Goal: Information Seeking & Learning: Learn about a topic

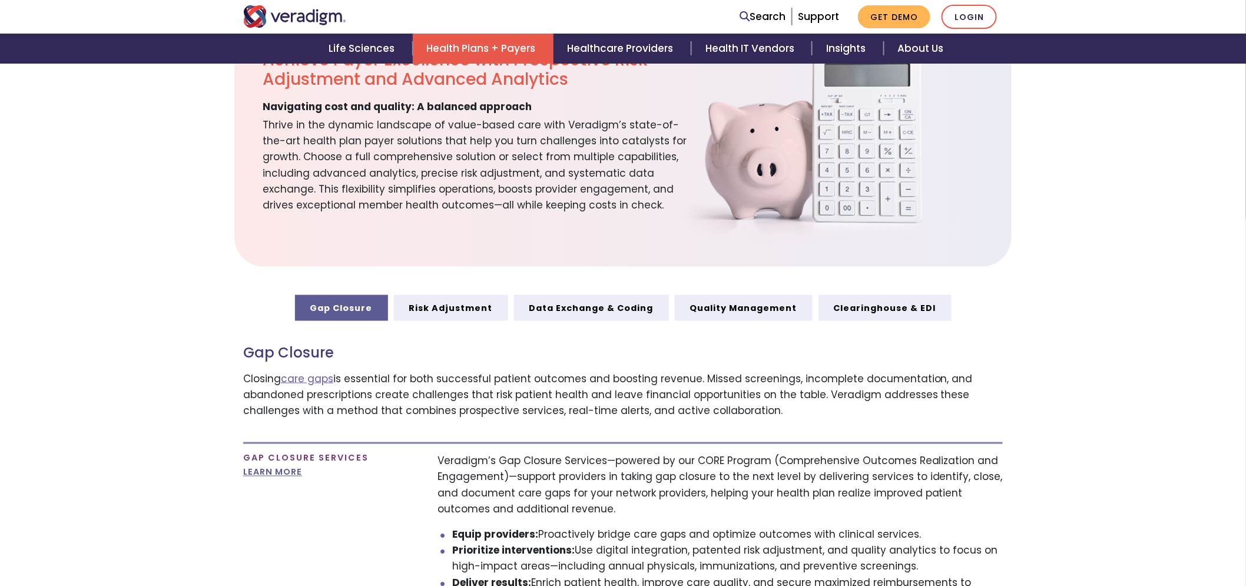
scroll to position [457, 0]
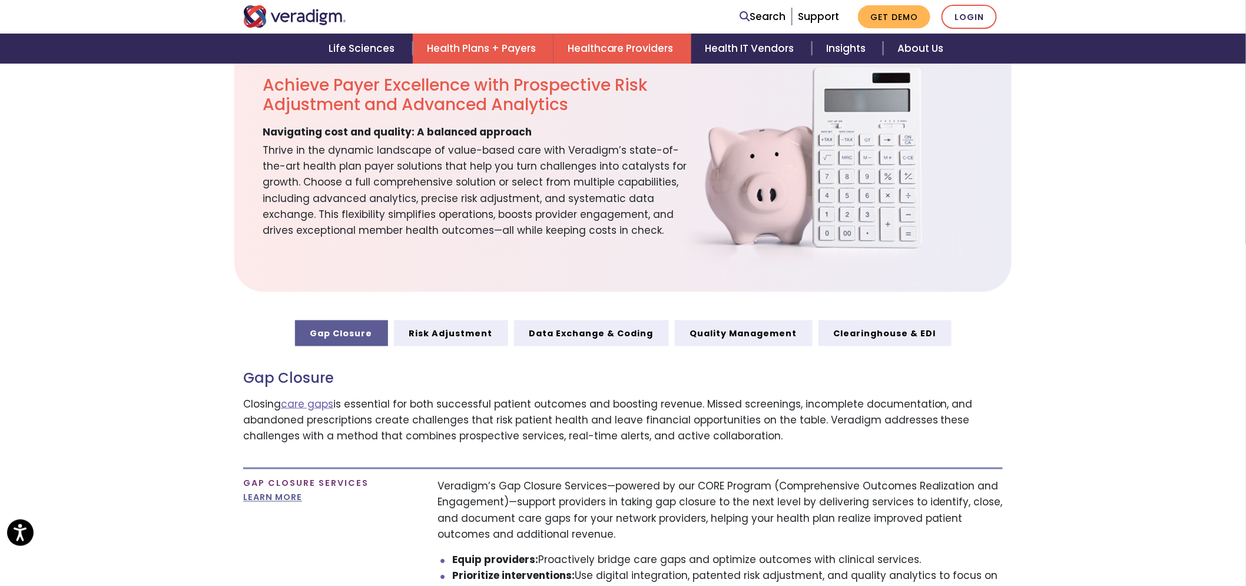
click at [605, 39] on link "Healthcare Providers" at bounding box center [622, 49] width 138 height 30
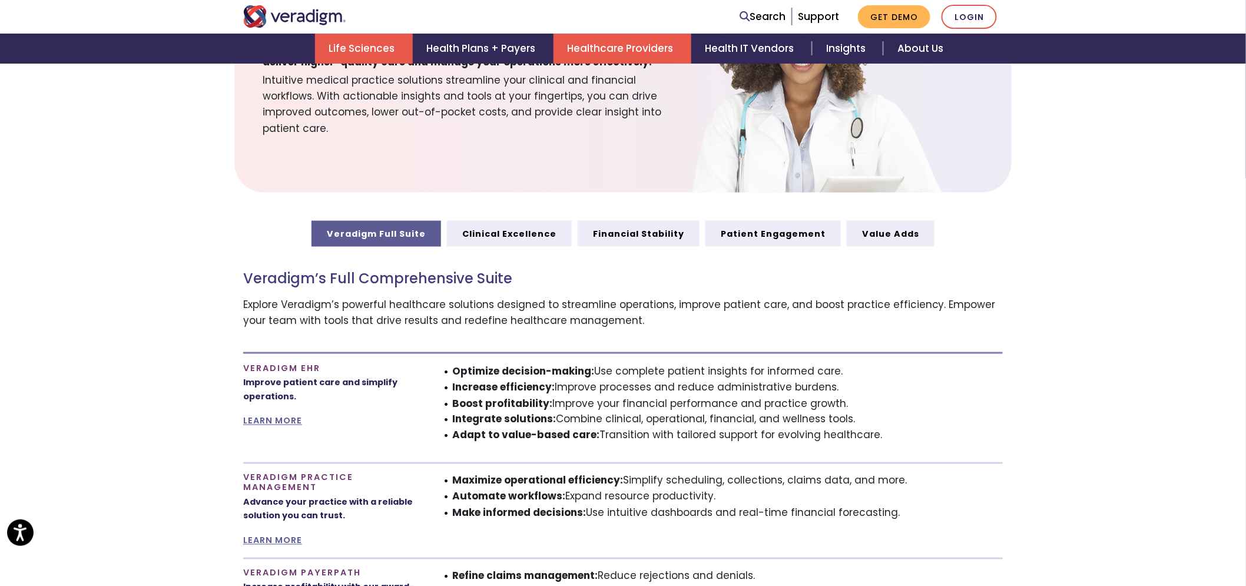
click at [372, 48] on link "Life Sciences" at bounding box center [364, 49] width 98 height 30
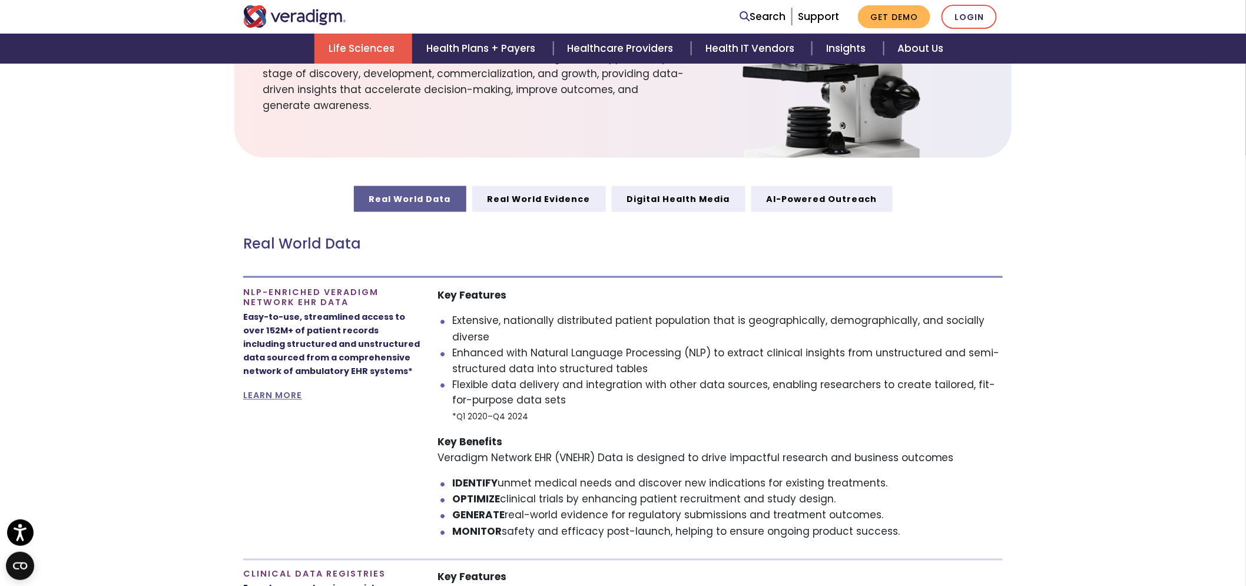
scroll to position [523, 0]
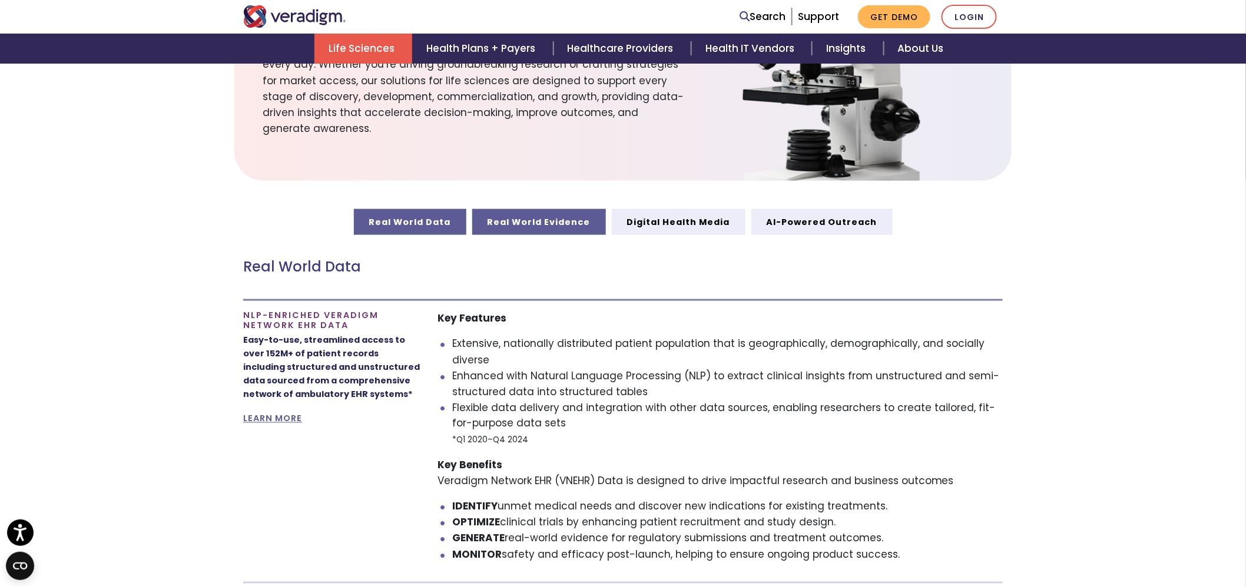
click at [517, 227] on link "Real World Evidence" at bounding box center [539, 222] width 134 height 26
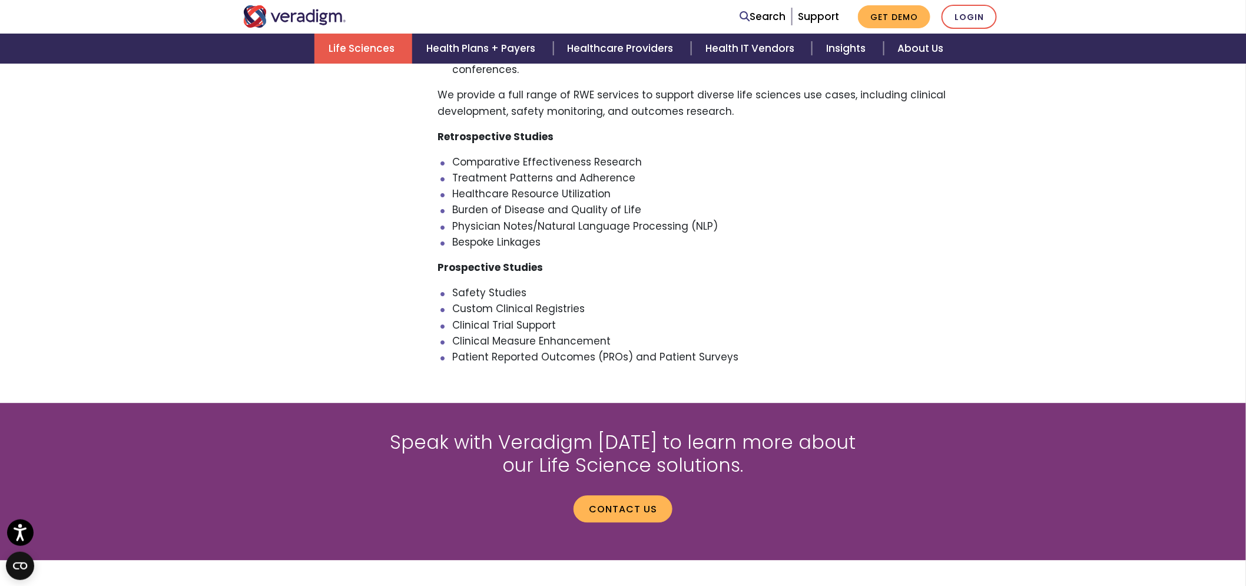
scroll to position [589, 0]
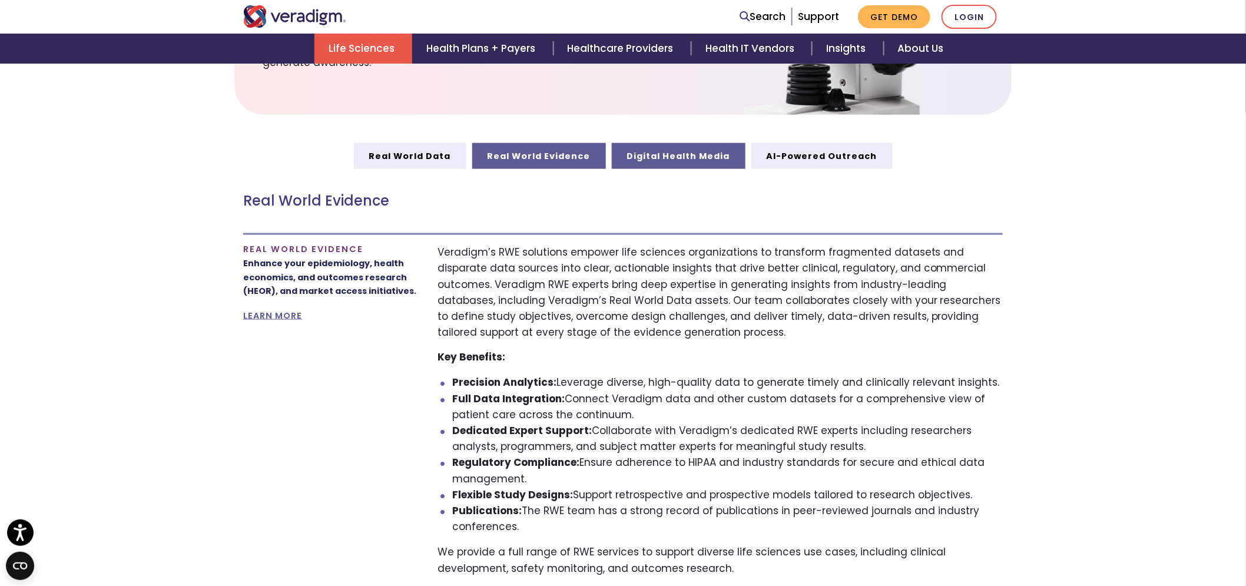
click at [659, 165] on link "Digital Health Media" at bounding box center [679, 156] width 134 height 26
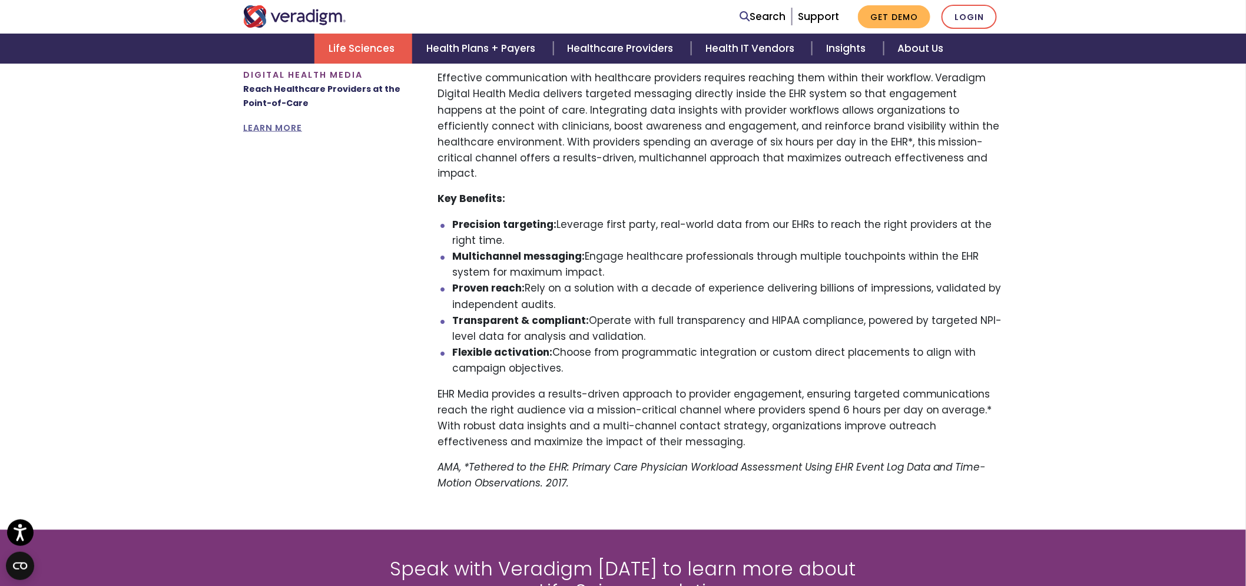
scroll to position [785, 0]
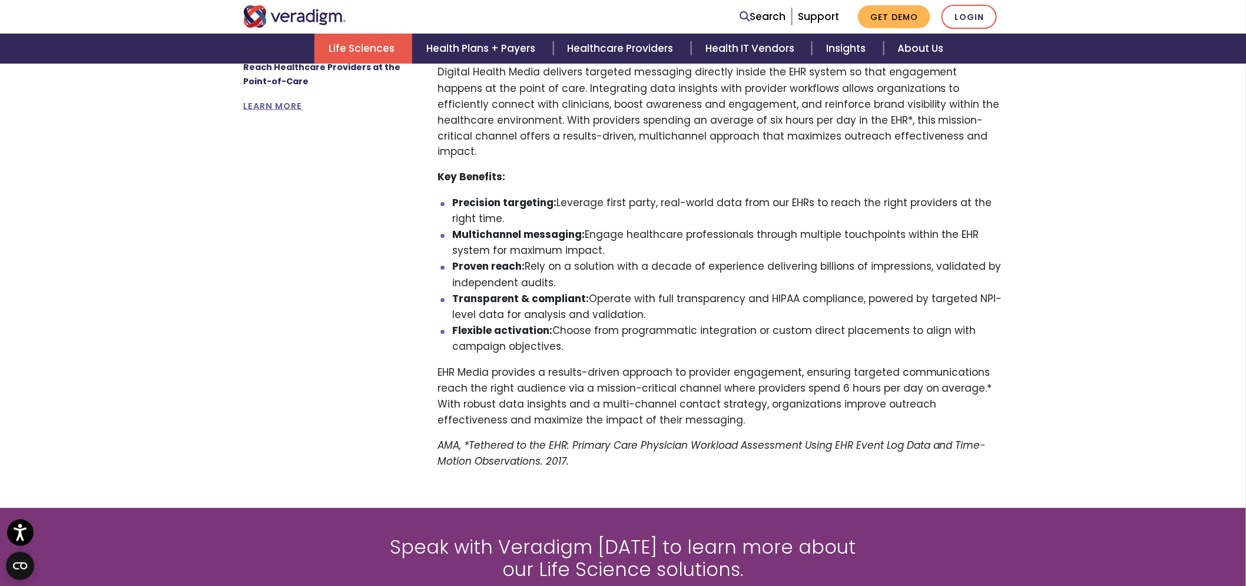
click at [607, 19] on div "Search Support Get Demo Login" at bounding box center [784, 17] width 453 height 24
click at [607, 39] on link "Healthcare Providers" at bounding box center [622, 49] width 138 height 30
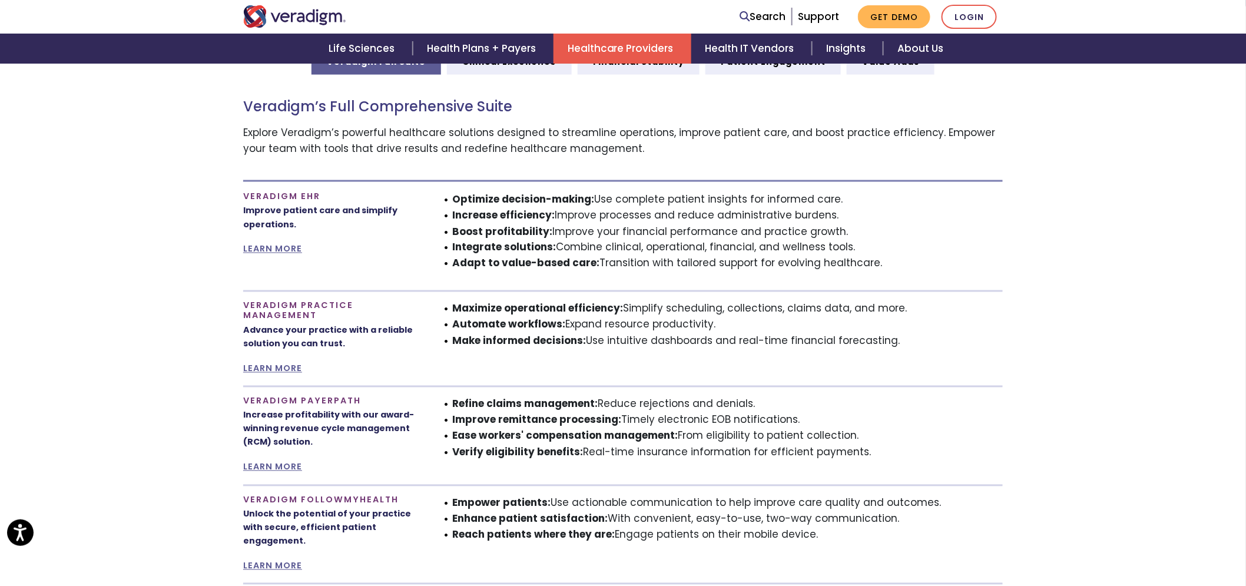
scroll to position [719, 0]
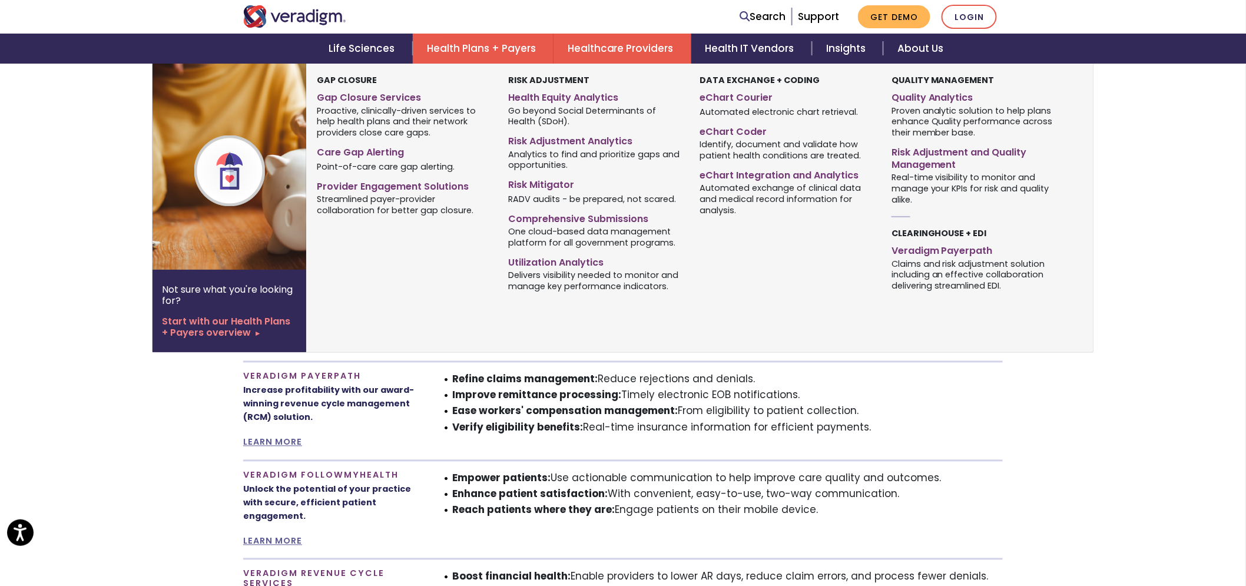
click at [482, 53] on link "Health Plans + Payers" at bounding box center [483, 49] width 141 height 30
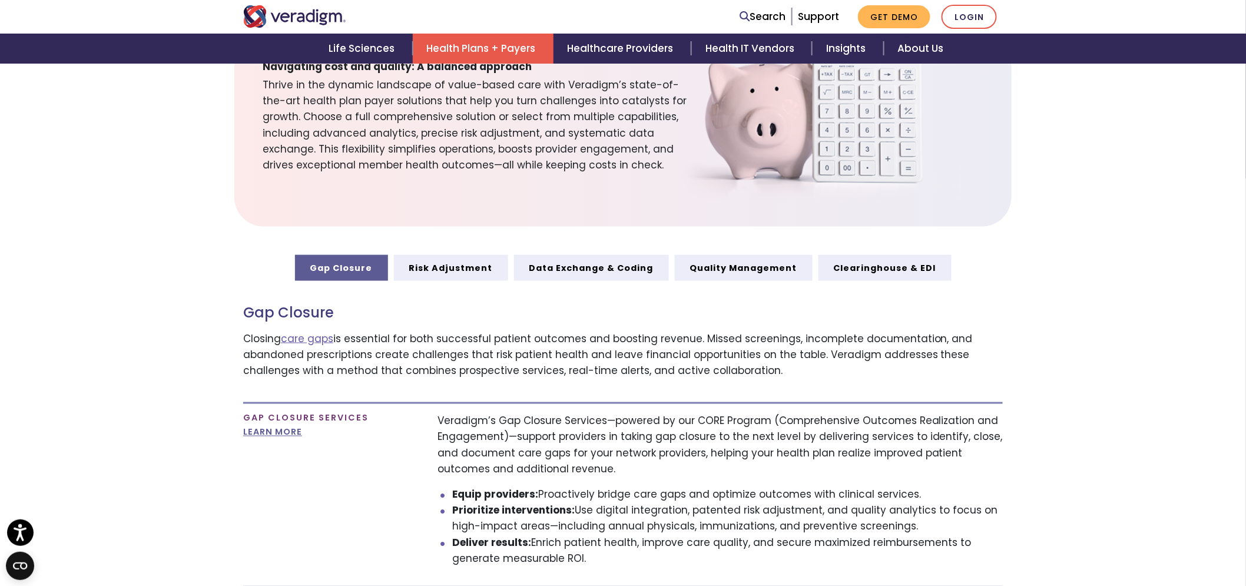
scroll to position [131, 0]
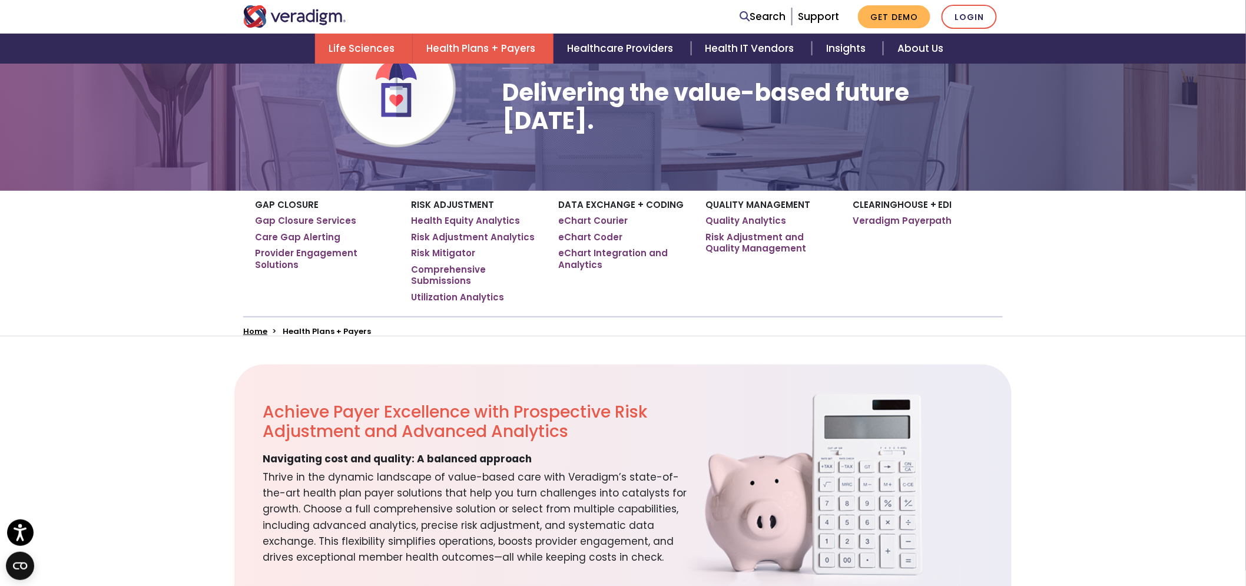
click at [386, 44] on link "Life Sciences" at bounding box center [364, 49] width 98 height 30
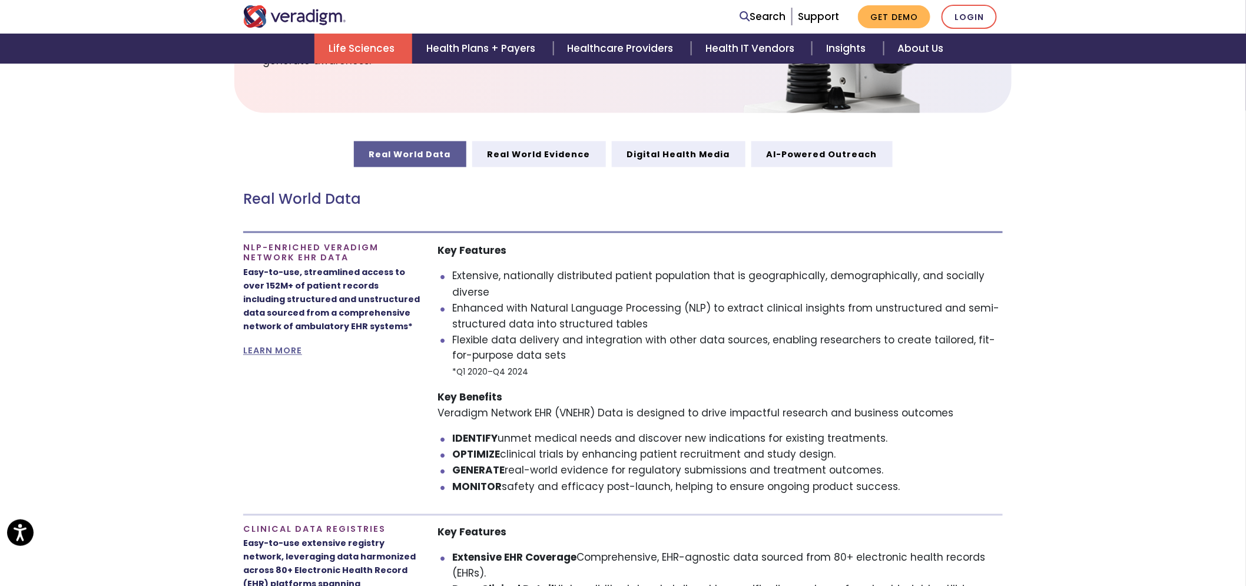
scroll to position [457, 0]
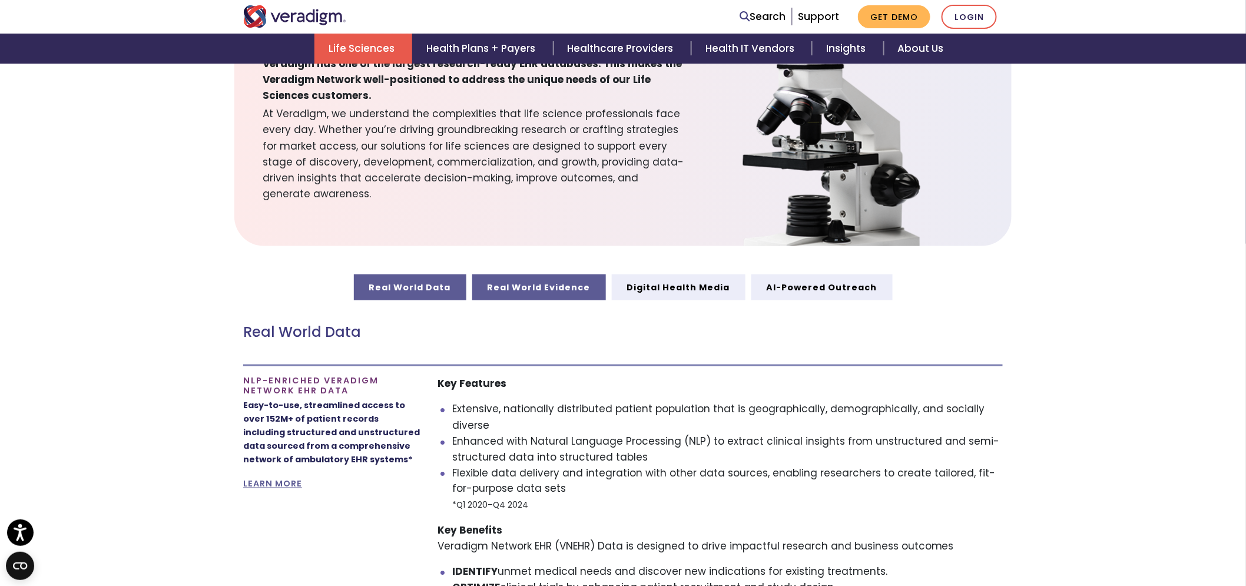
click at [519, 292] on link "Real World Evidence" at bounding box center [539, 287] width 134 height 26
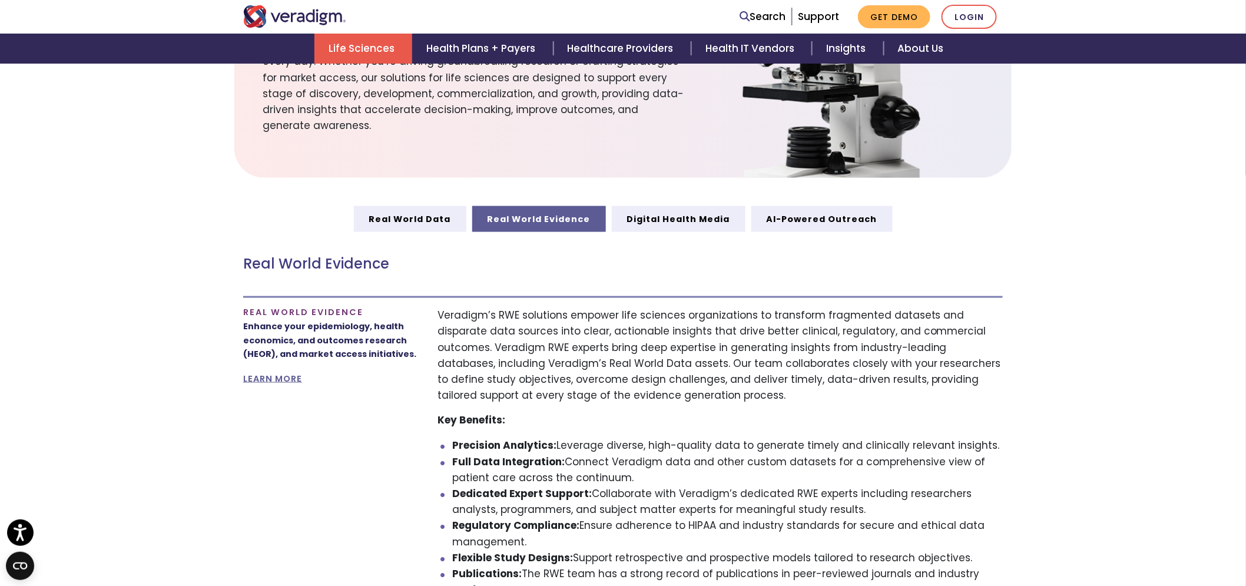
scroll to position [392, 0]
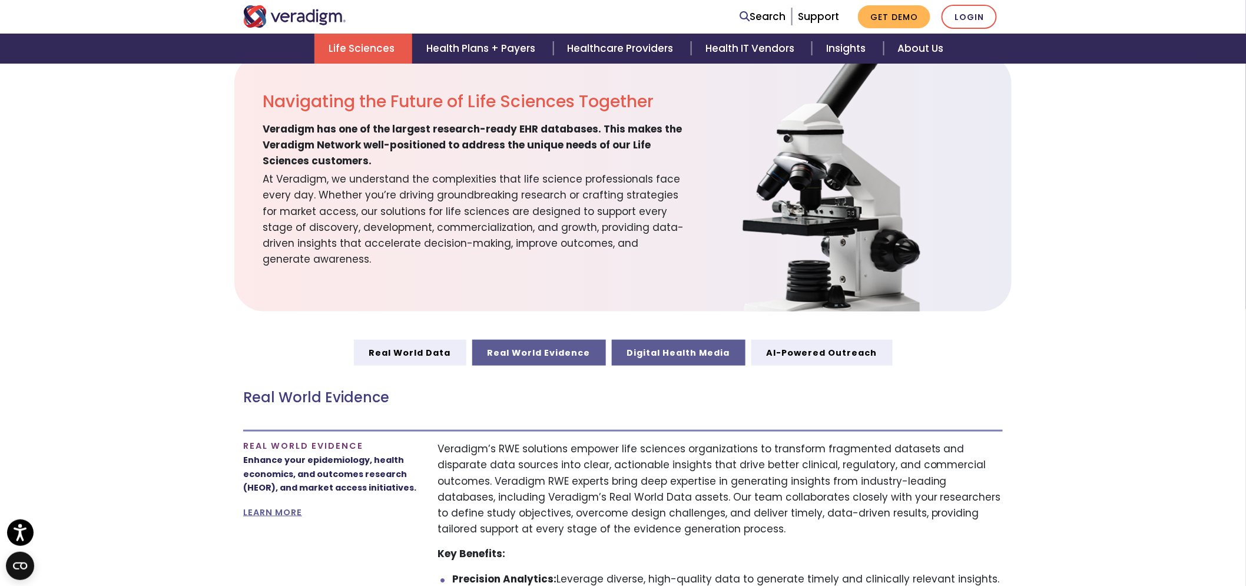
click at [635, 346] on link "Digital Health Media" at bounding box center [679, 353] width 134 height 26
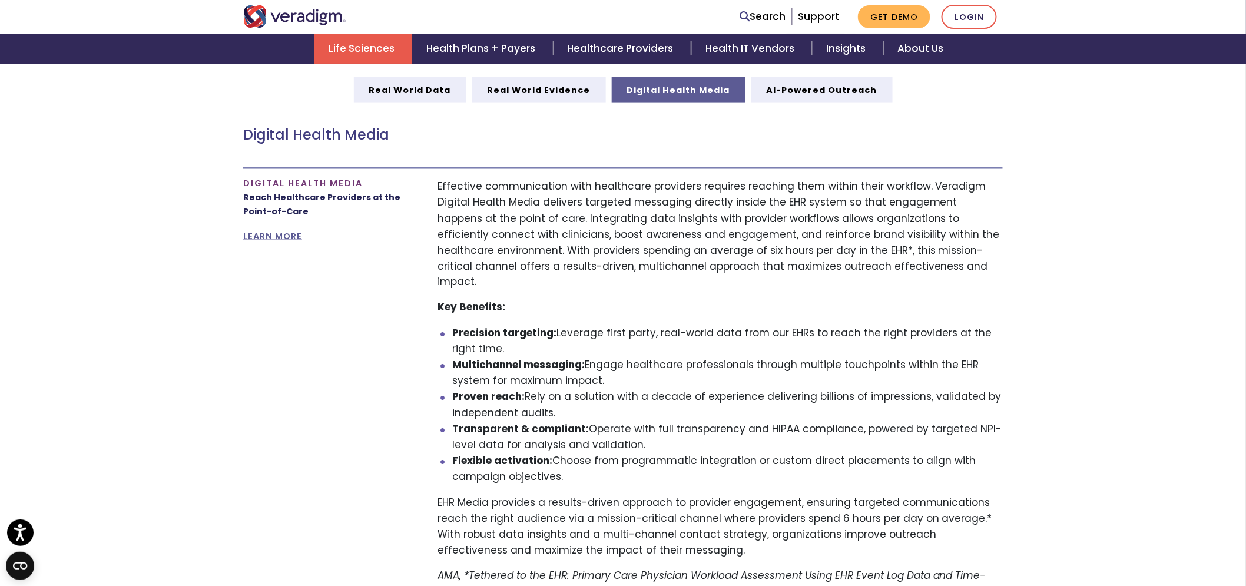
scroll to position [654, 0]
click at [837, 91] on link "AI-Powered Outreach" at bounding box center [821, 91] width 141 height 26
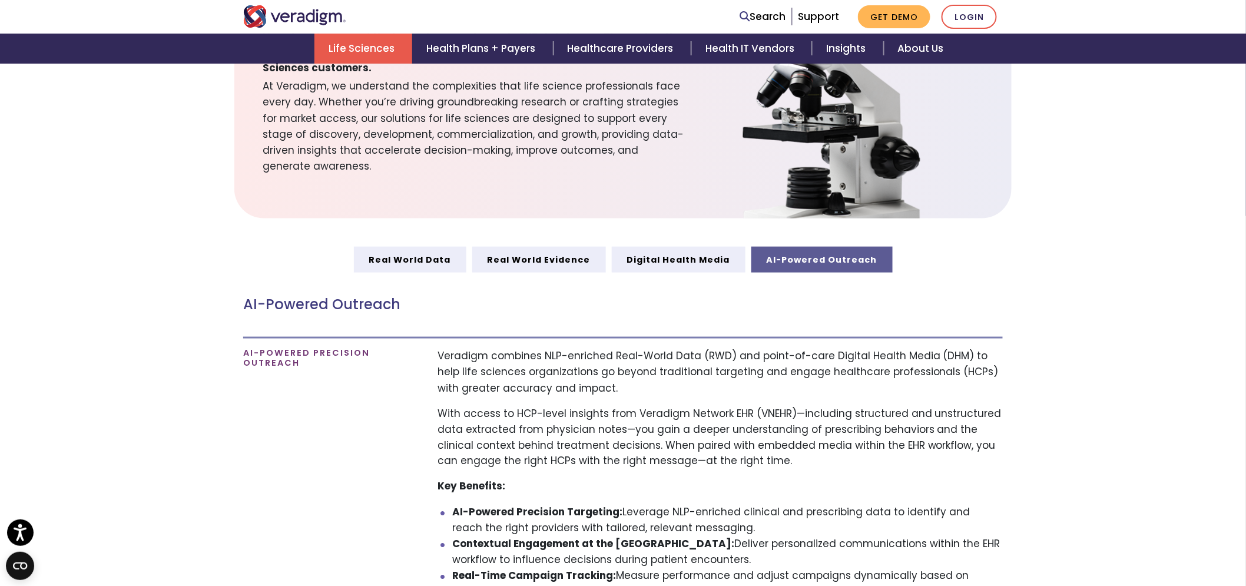
scroll to position [457, 0]
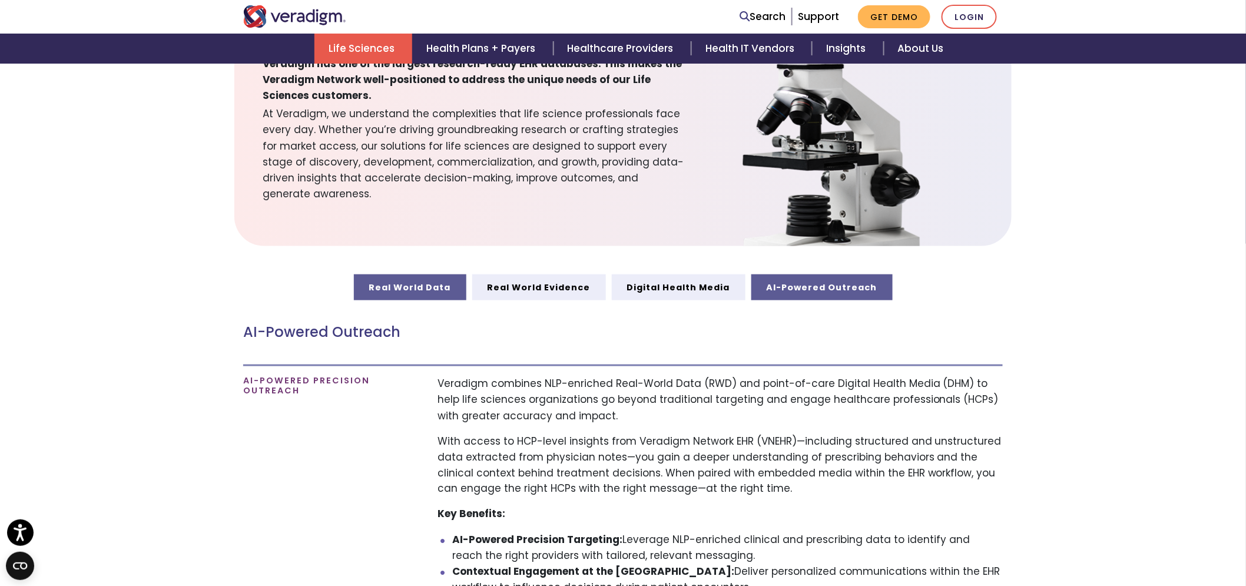
click at [417, 284] on link "Real World Data" at bounding box center [410, 287] width 112 height 26
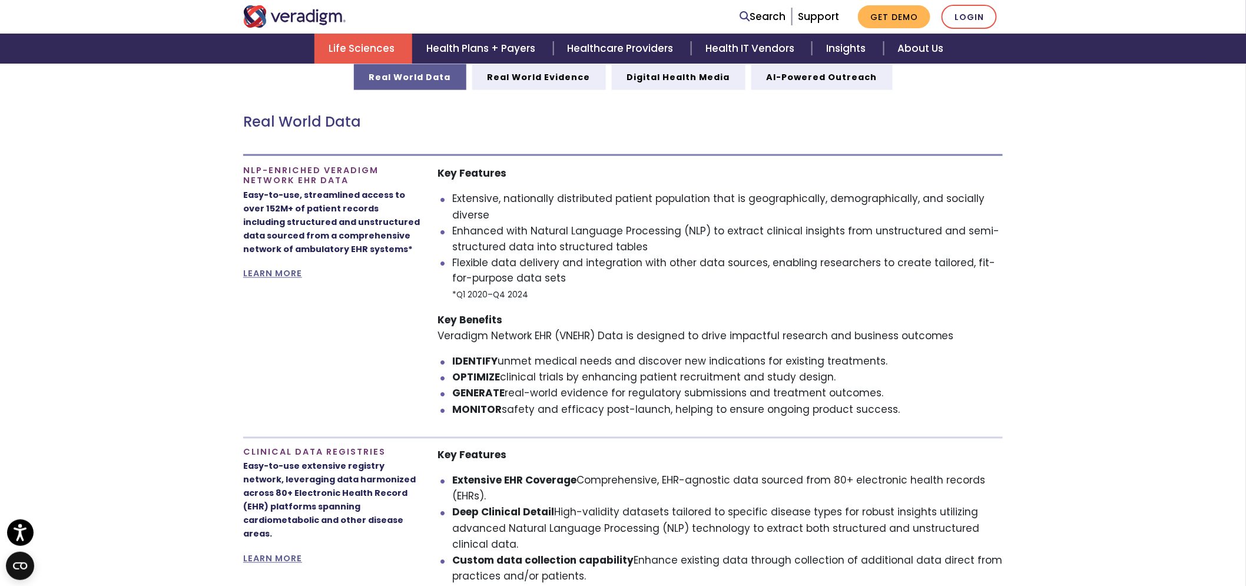
scroll to position [654, 0]
